Goal: Navigation & Orientation: Find specific page/section

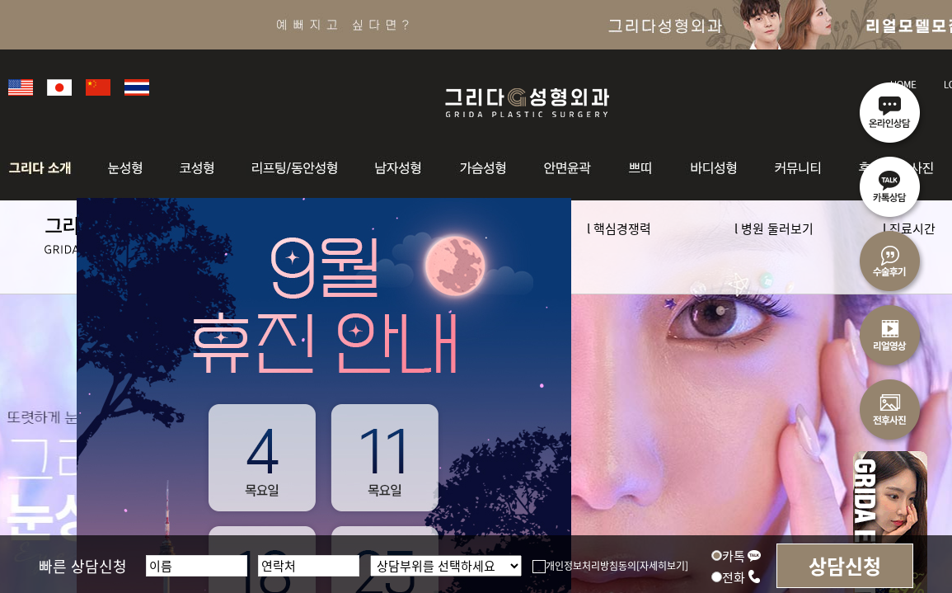
click at [68, 175] on img at bounding box center [44, 168] width 89 height 64
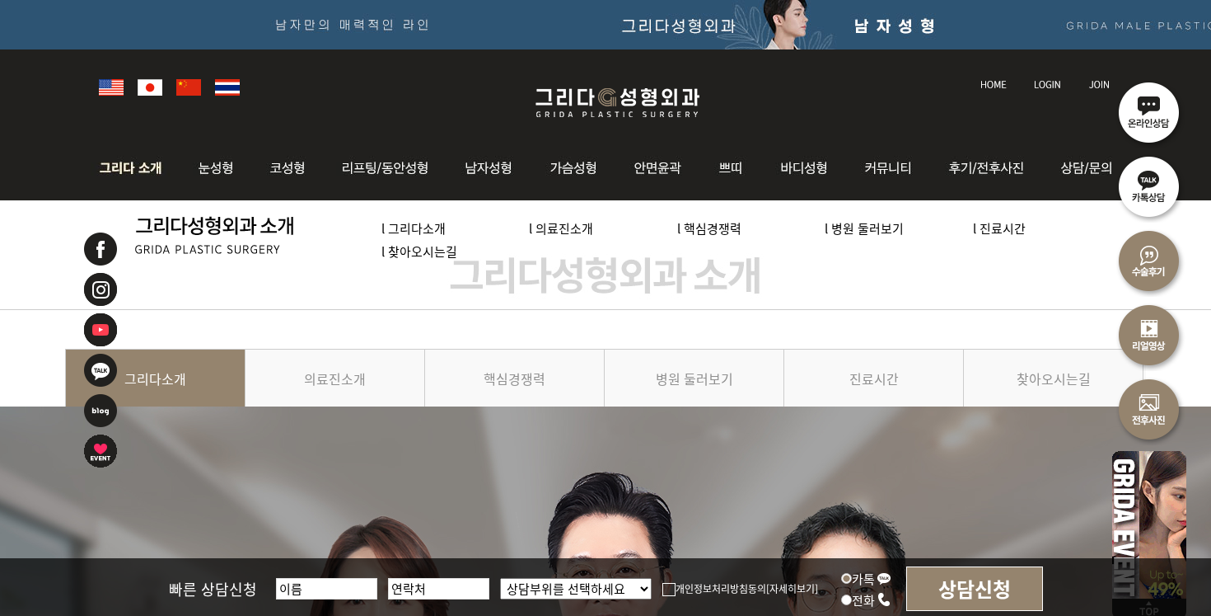
click at [574, 225] on link "l 의료진소개" at bounding box center [561, 227] width 64 height 17
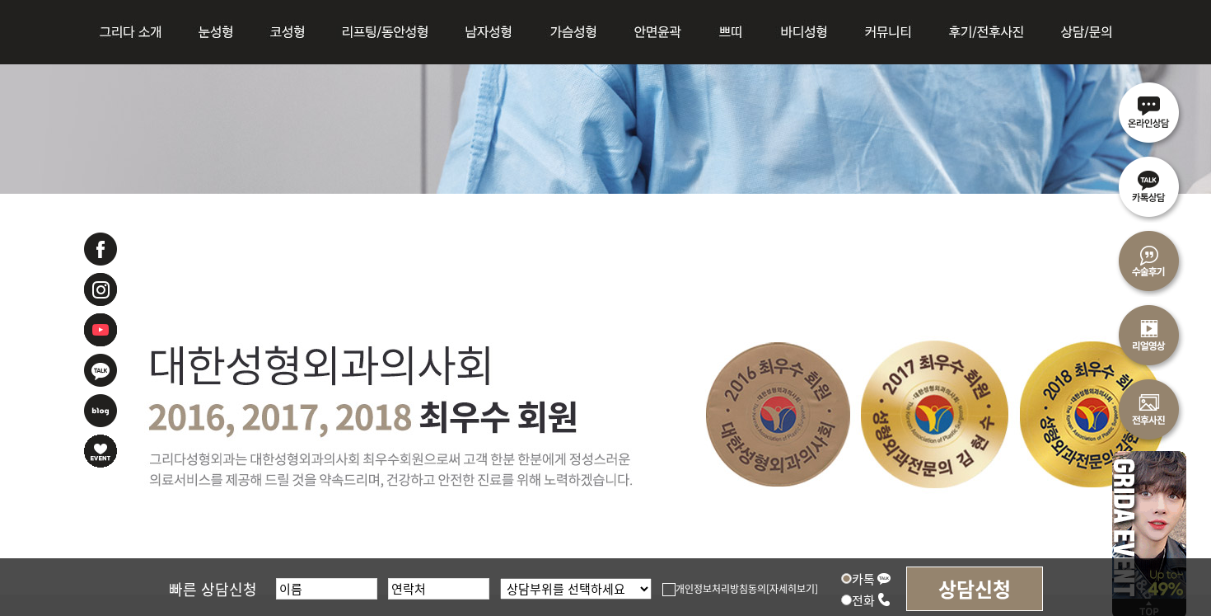
scroll to position [701, 0]
